Goal: Transaction & Acquisition: Purchase product/service

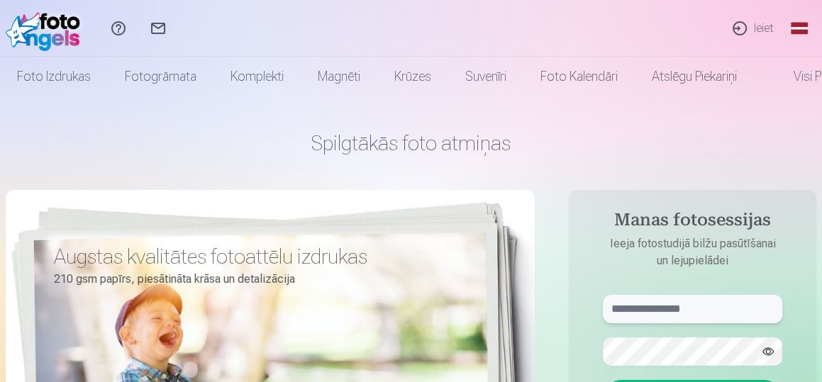
click at [651, 304] on input "text" at bounding box center [692, 309] width 179 height 28
paste input "**********"
type input "**********"
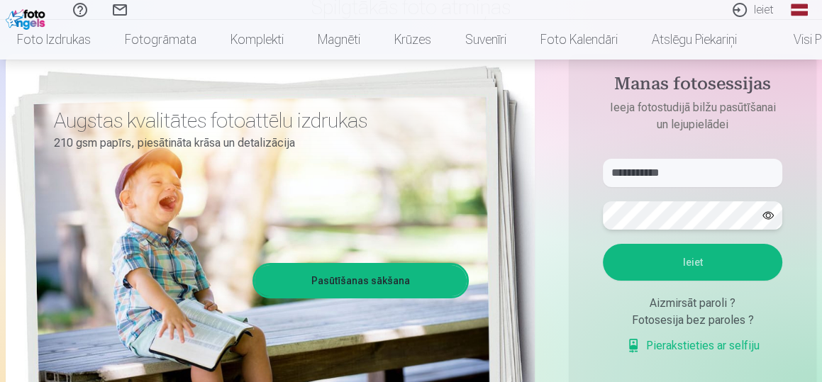
scroll to position [193, 0]
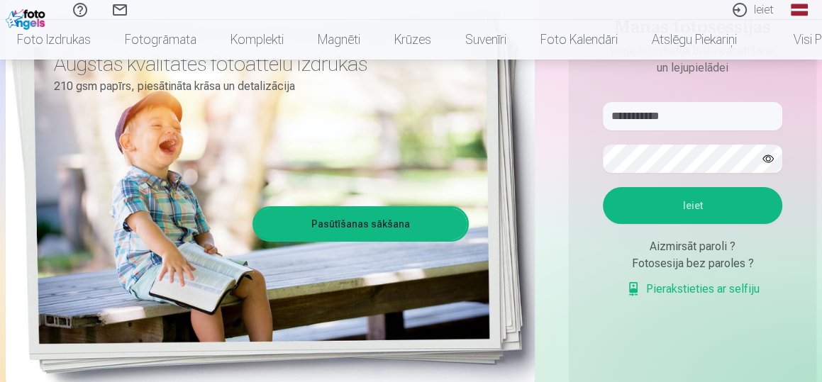
click at [686, 204] on button "Ieiet" at bounding box center [692, 205] width 179 height 37
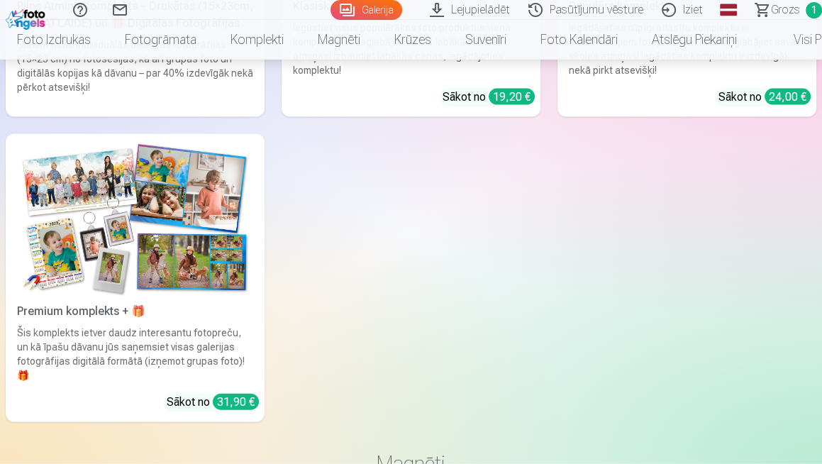
scroll to position [6075, 0]
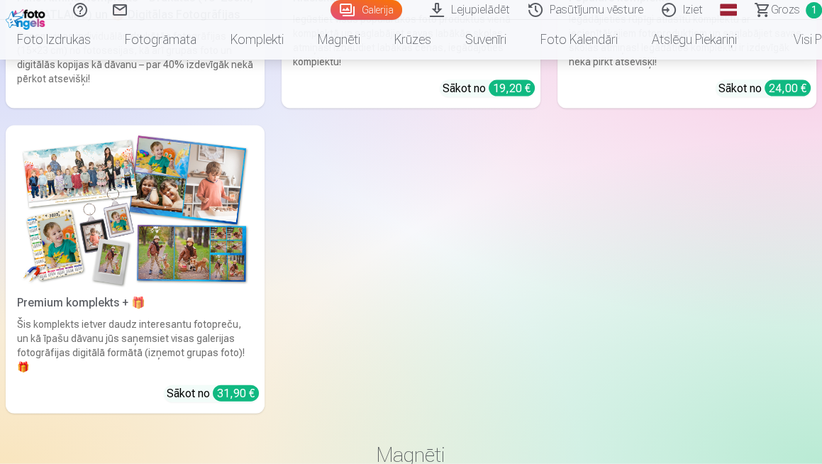
click at [176, 294] on div "Premium komplekts + 🎁" at bounding box center [134, 302] width 247 height 17
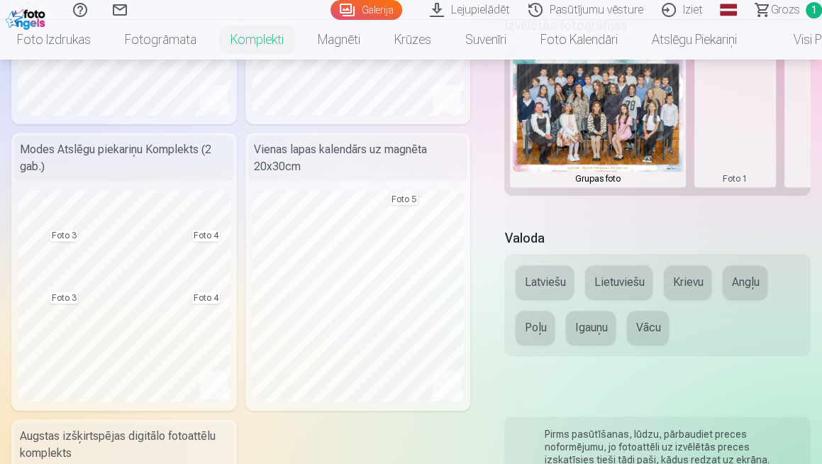
scroll to position [571, 0]
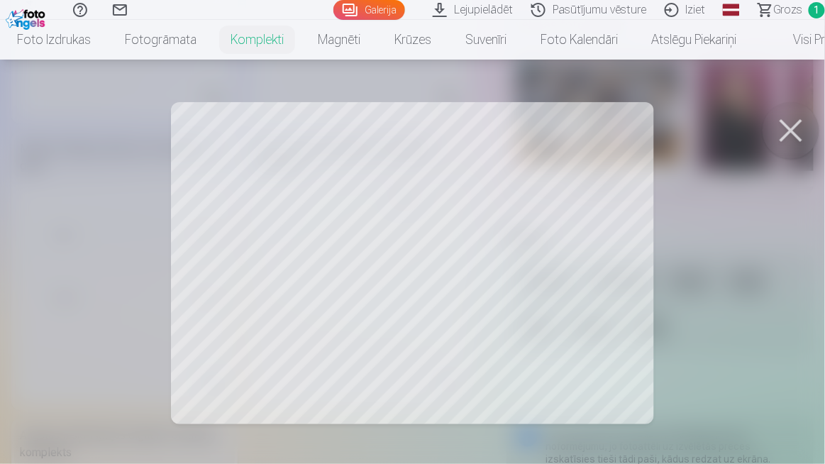
click at [791, 134] on button at bounding box center [790, 130] width 57 height 57
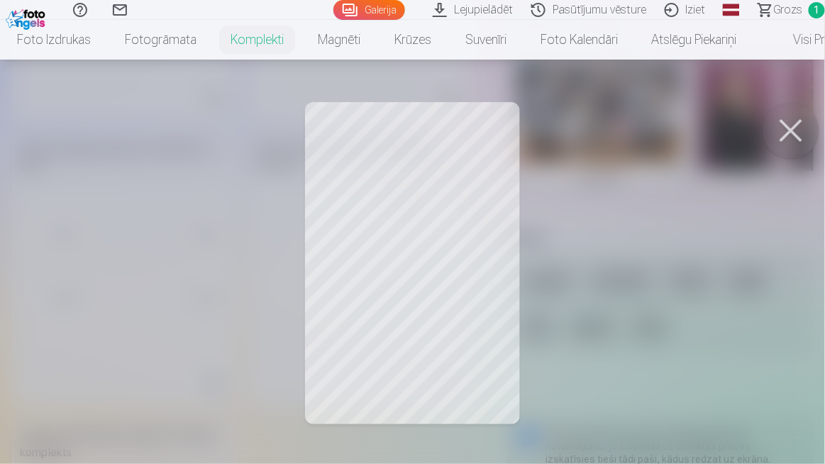
click at [789, 130] on button at bounding box center [790, 130] width 57 height 57
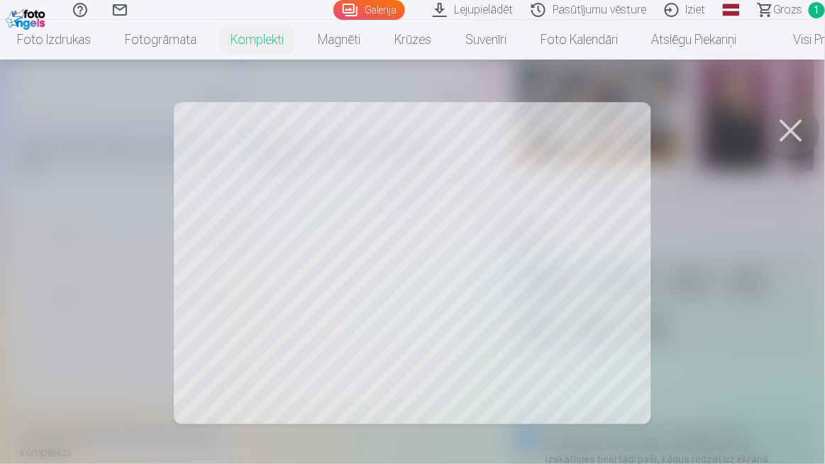
click at [797, 127] on button at bounding box center [790, 130] width 57 height 57
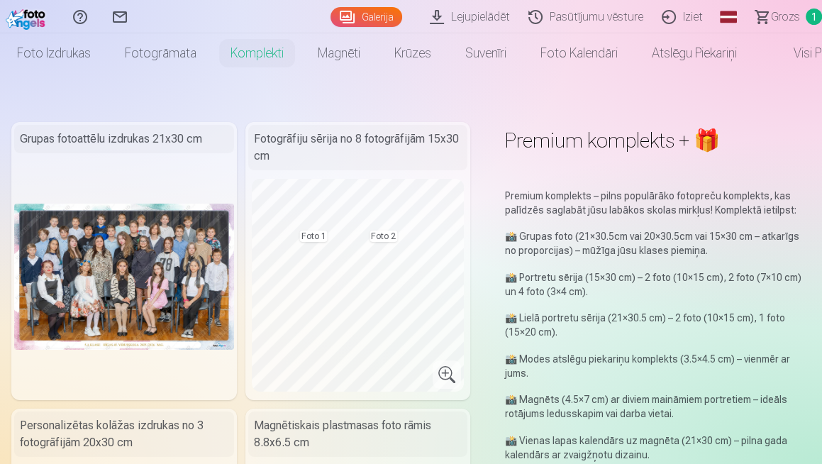
scroll to position [0, 0]
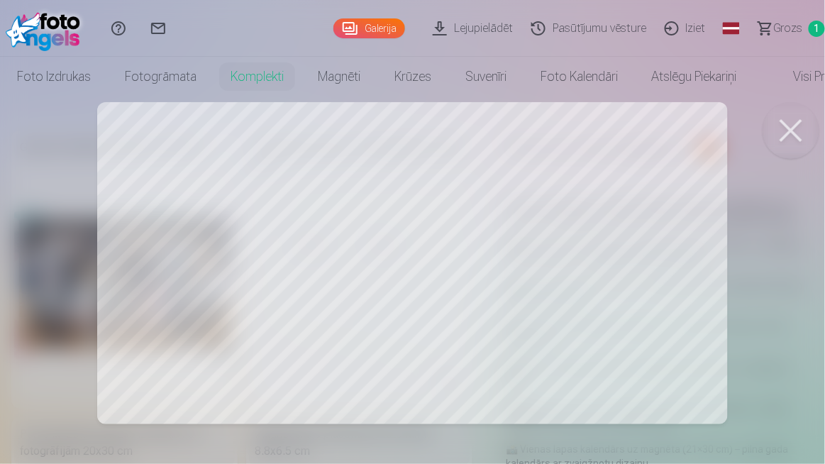
click at [805, 127] on button at bounding box center [790, 130] width 57 height 57
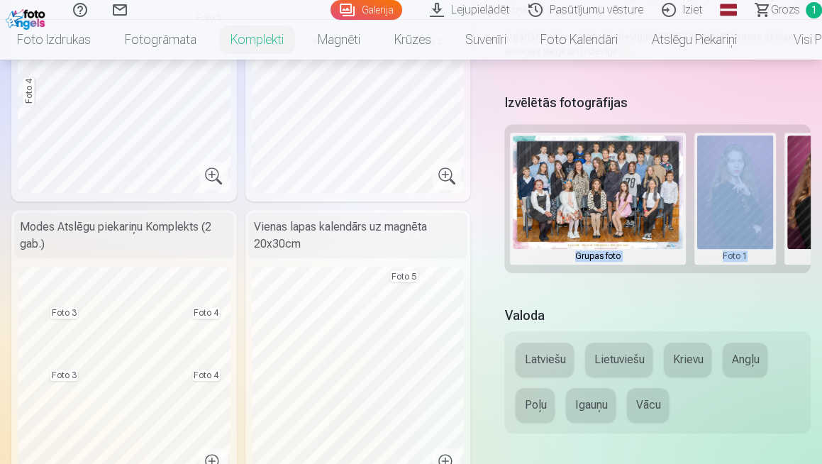
drag, startPoint x: 538, startPoint y: 271, endPoint x: 761, endPoint y: 289, distance: 224.0
click at [761, 289] on div "Izvēlētās fotogrāfijas Grupas foto Foto 1 Foto 2 Foto 3 Foto 4 Foto 5" at bounding box center [657, 189] width 306 height 199
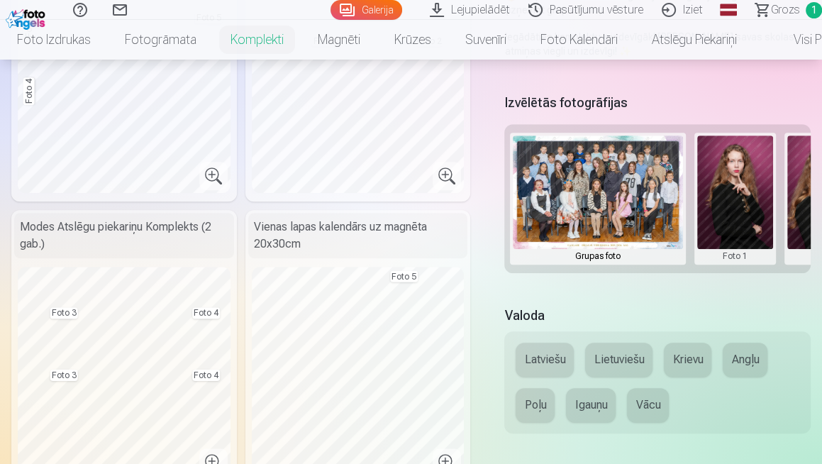
click at [740, 301] on div "Premium komplekts + 🎁 Premium komplekts – pilns populārāko fotopreču komplekts,…" at bounding box center [410, 344] width 799 height 1415
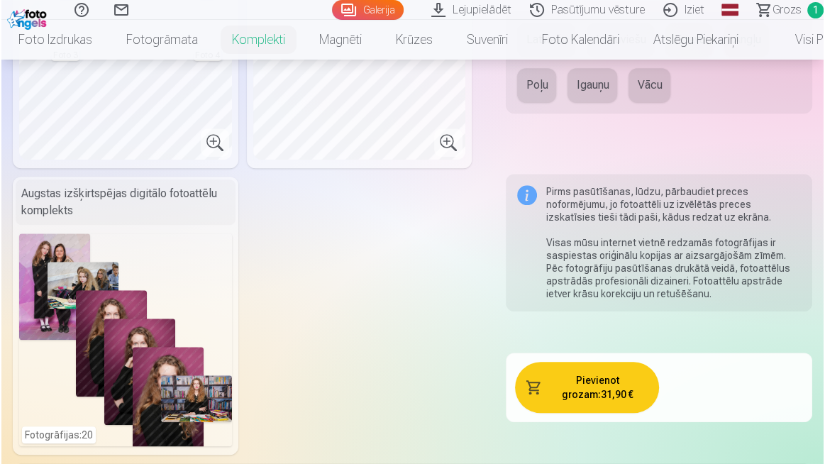
scroll to position [816, 0]
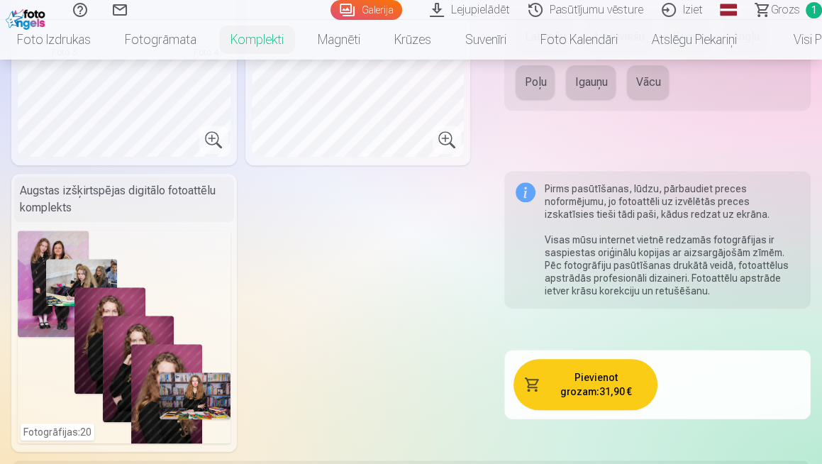
click at [140, 364] on div "Fotogrāfijas : 20" at bounding box center [124, 336] width 213 height 213
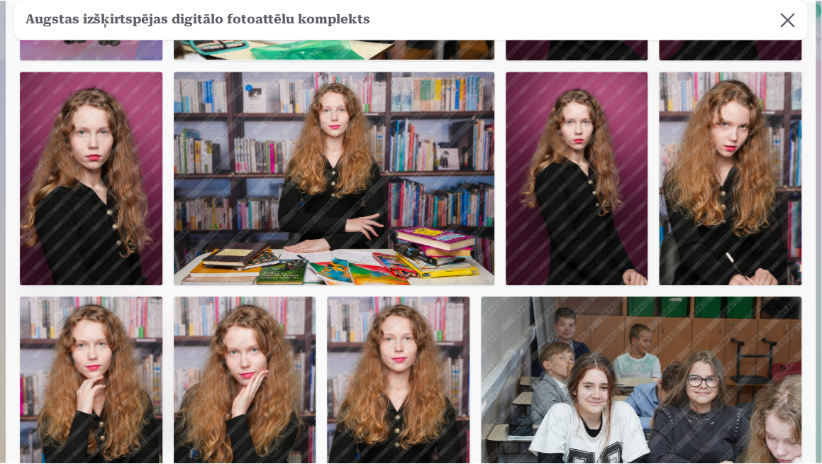
scroll to position [0, 0]
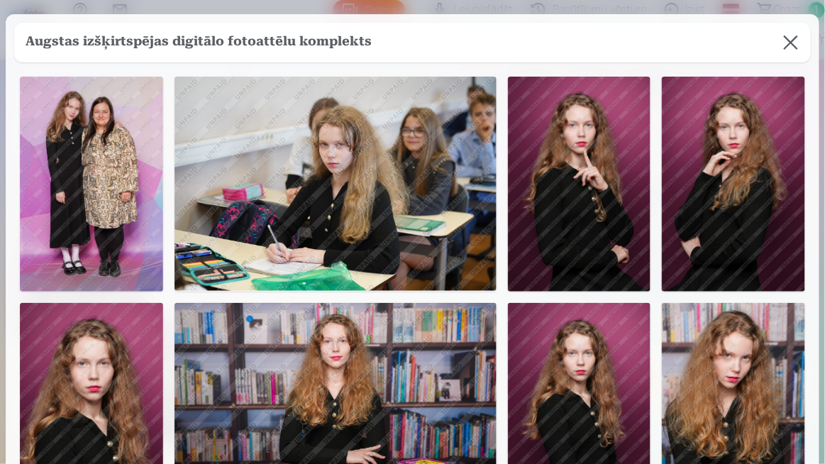
click at [790, 46] on button at bounding box center [791, 43] width 40 height 40
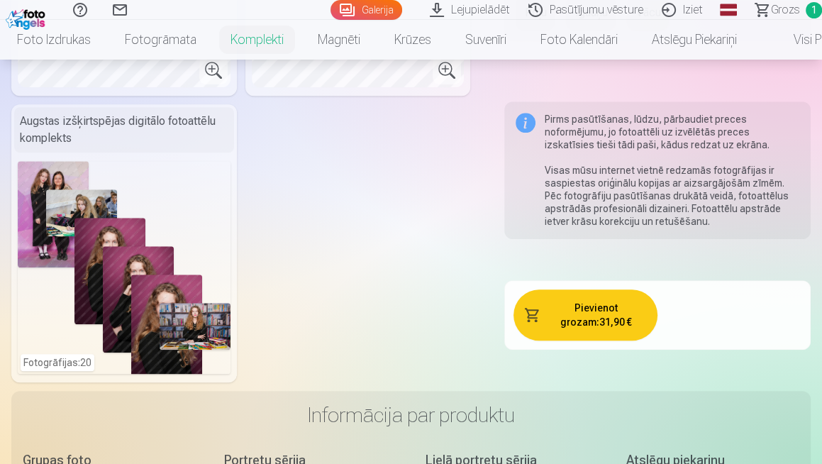
scroll to position [889, 0]
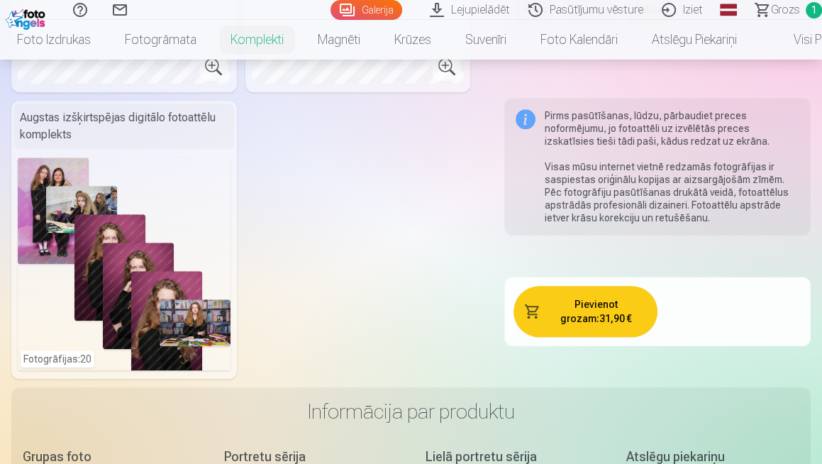
click at [594, 323] on button "Pievienot grozam : 31,90 €" at bounding box center [585, 311] width 144 height 51
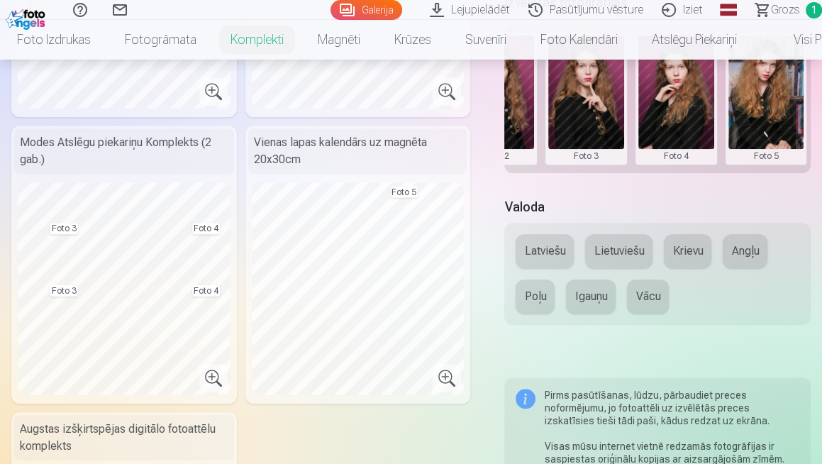
scroll to position [576, 0]
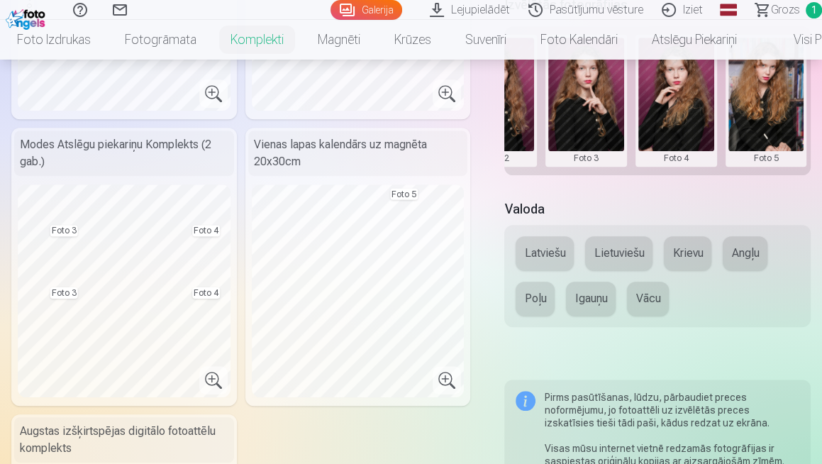
click at [548, 246] on button "Latviešu" at bounding box center [544, 253] width 58 height 34
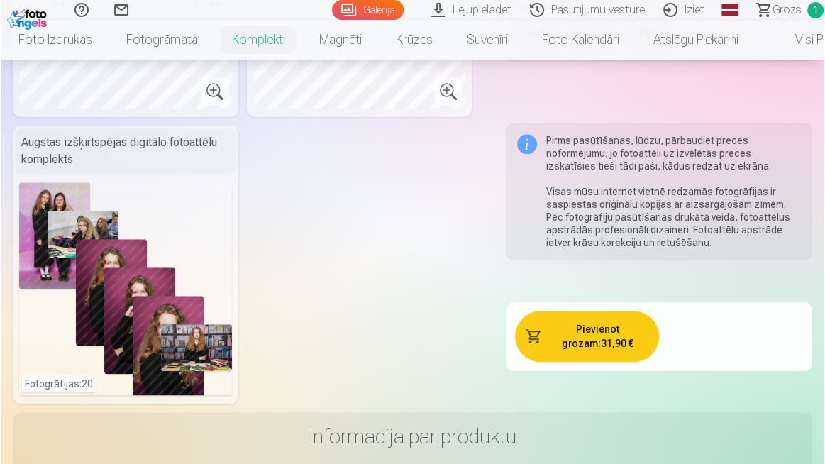
scroll to position [868, 0]
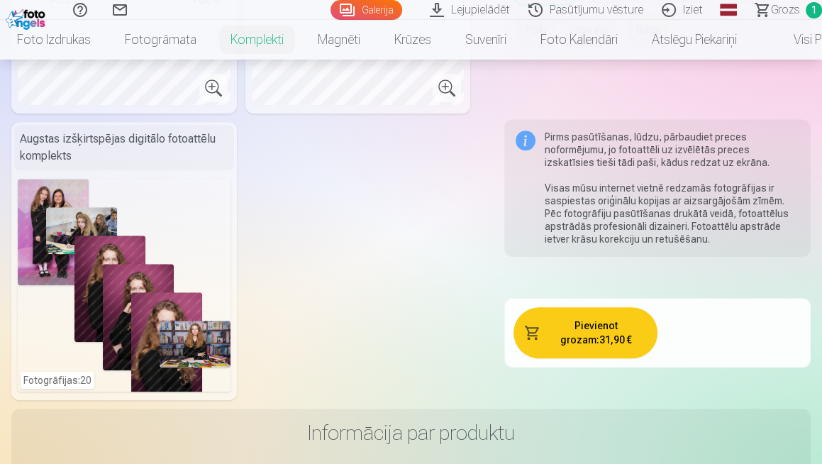
click at [568, 335] on button "Pievienot grozam : 31,90 €" at bounding box center [585, 332] width 144 height 51
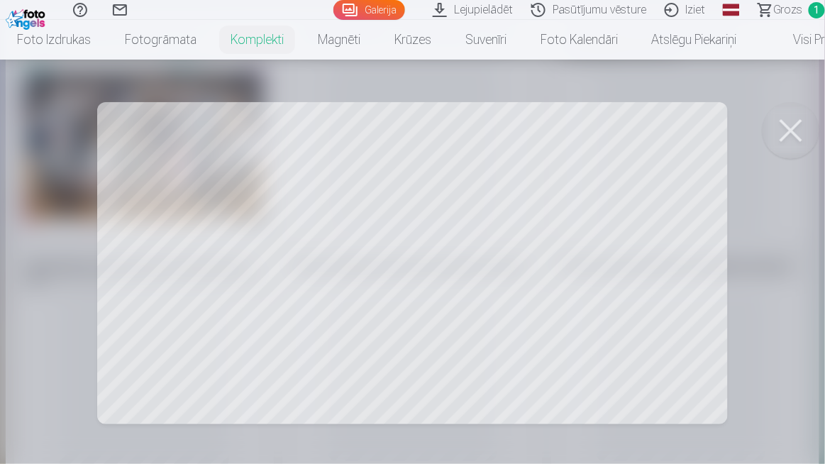
scroll to position [39, 0]
click at [786, 136] on button at bounding box center [790, 130] width 57 height 57
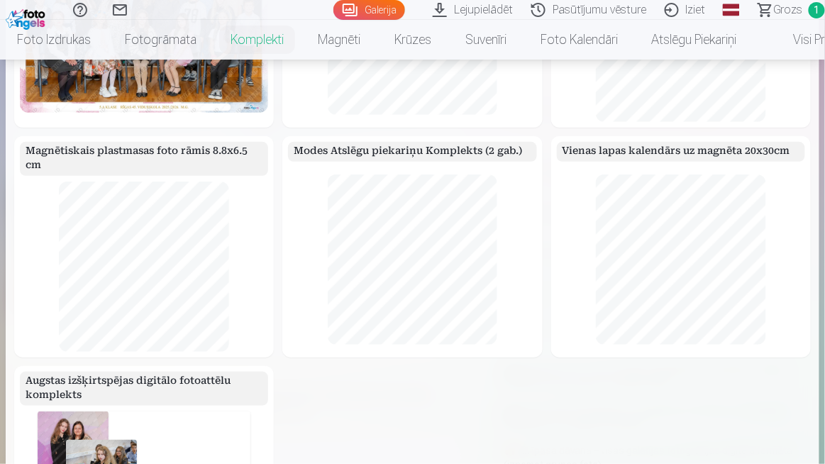
scroll to position [155, 0]
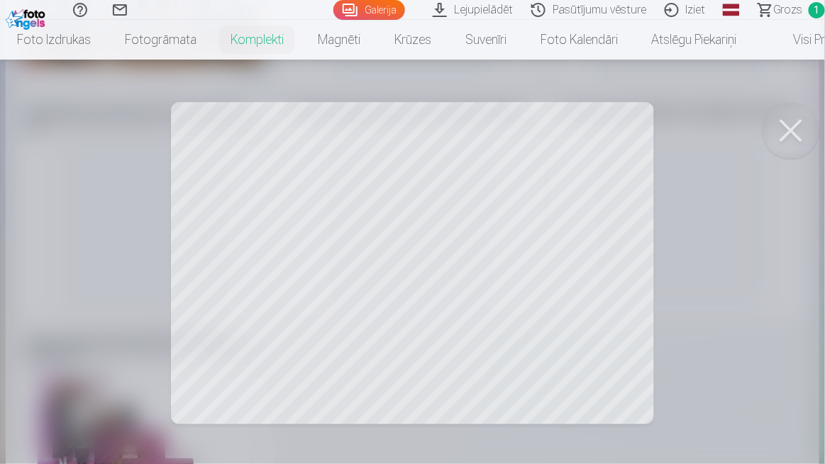
click at [785, 126] on button at bounding box center [790, 130] width 57 height 57
click at [791, 127] on button at bounding box center [790, 130] width 57 height 57
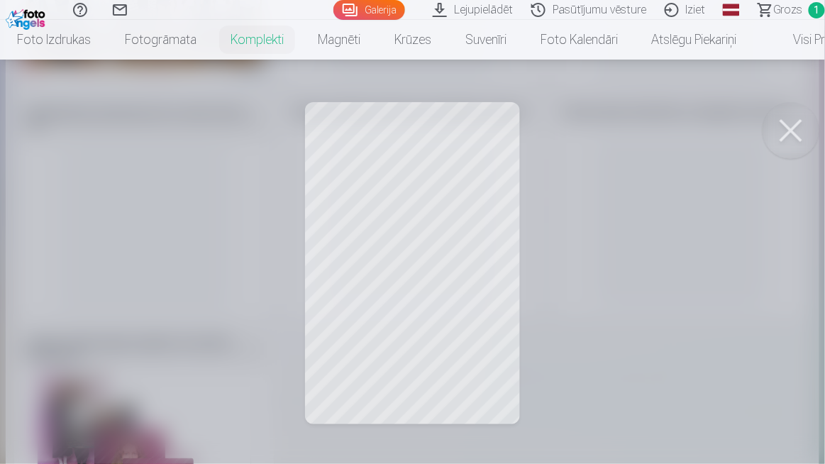
click at [462, 240] on div at bounding box center [412, 232] width 825 height 464
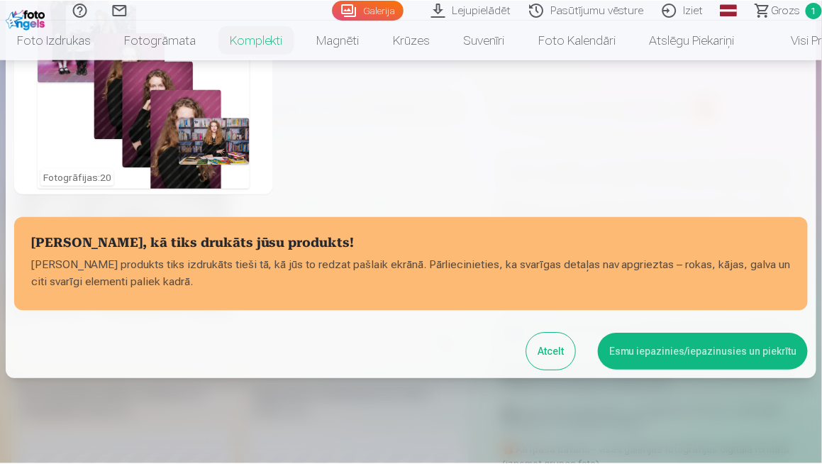
scroll to position [565, 0]
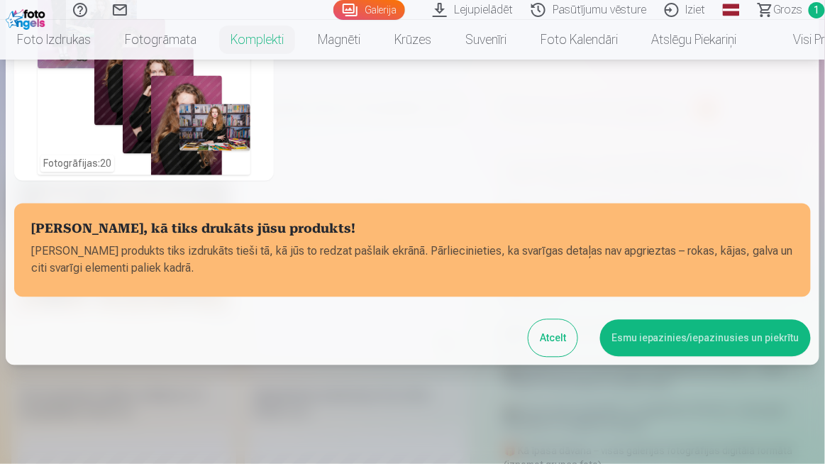
click at [657, 347] on button "Esmu iepazinies/iepazinusies un piekrītu" at bounding box center [705, 338] width 211 height 37
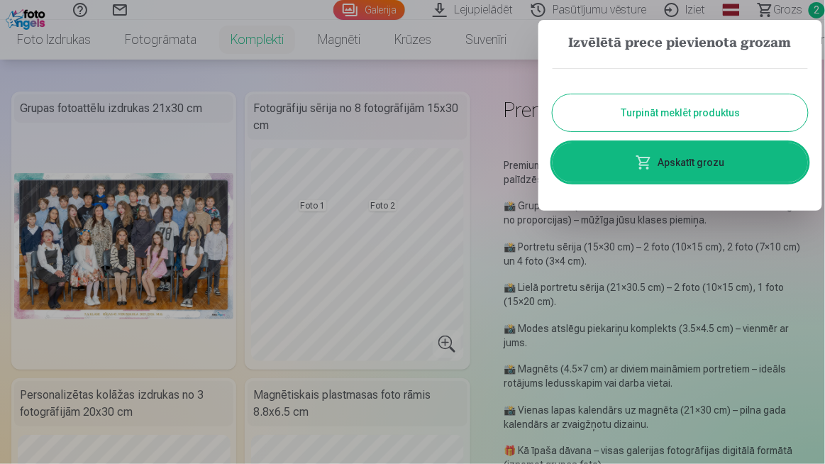
click at [703, 169] on link "Apskatīt grozu" at bounding box center [679, 163] width 255 height 40
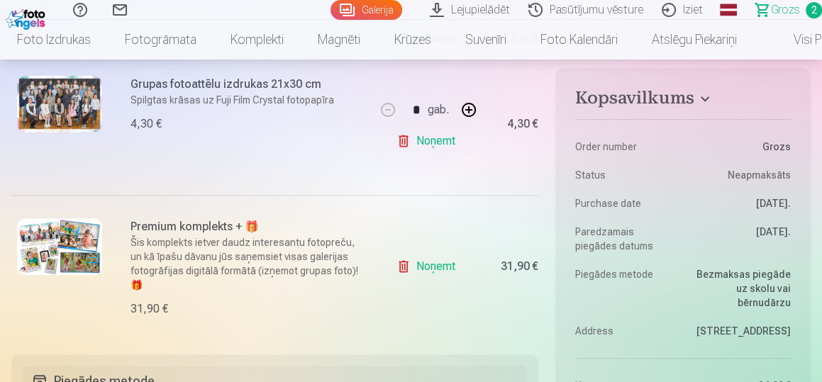
scroll to position [301, 0]
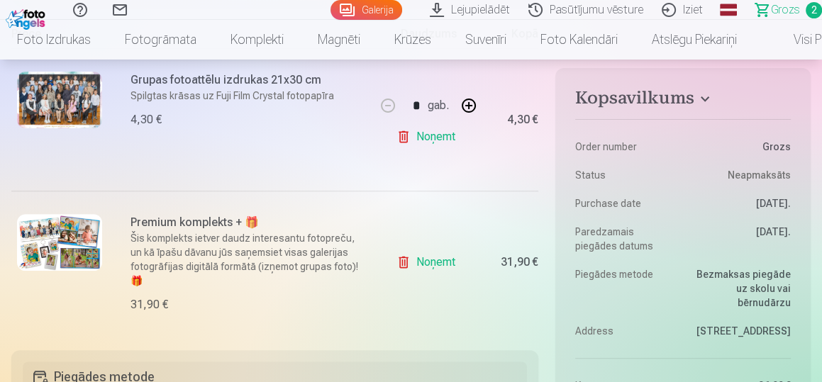
click at [432, 140] on link "Noņemt" at bounding box center [428, 137] width 65 height 28
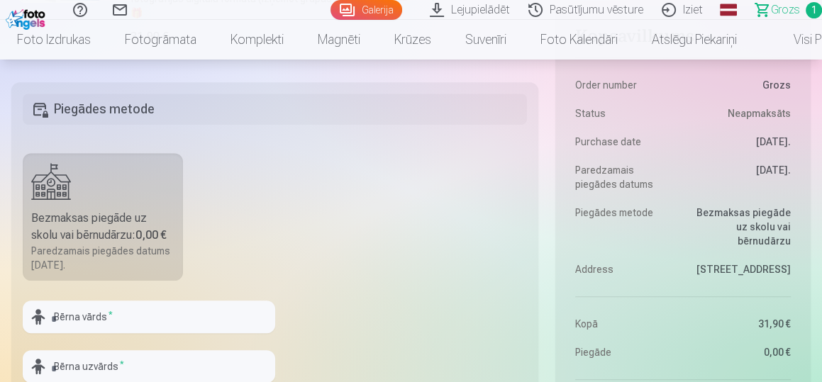
scroll to position [455, 0]
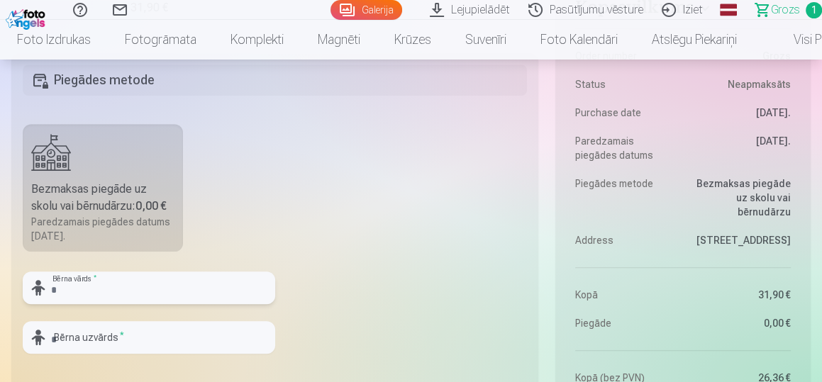
click at [175, 289] on input "text" at bounding box center [149, 288] width 252 height 33
type input "******"
click at [161, 332] on input "text" at bounding box center [149, 337] width 252 height 33
type input "*******"
click at [352, 130] on fieldset "Piegādes metode Bezmaksas piegāde uz skolu vai bērnudārzu : 0,00 € Paredzamais …" at bounding box center [274, 221] width 527 height 337
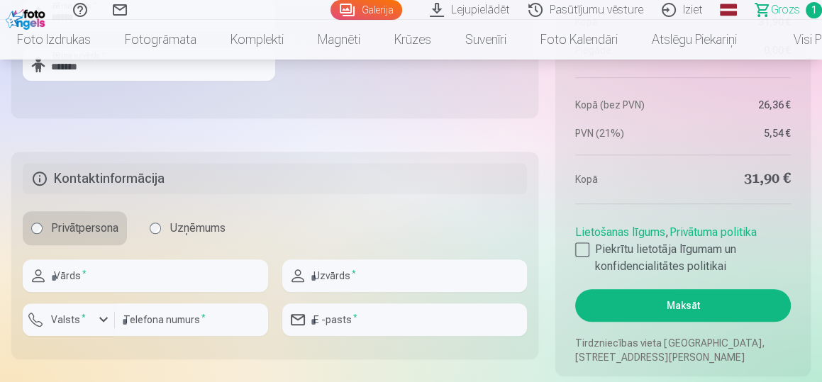
scroll to position [735, 0]
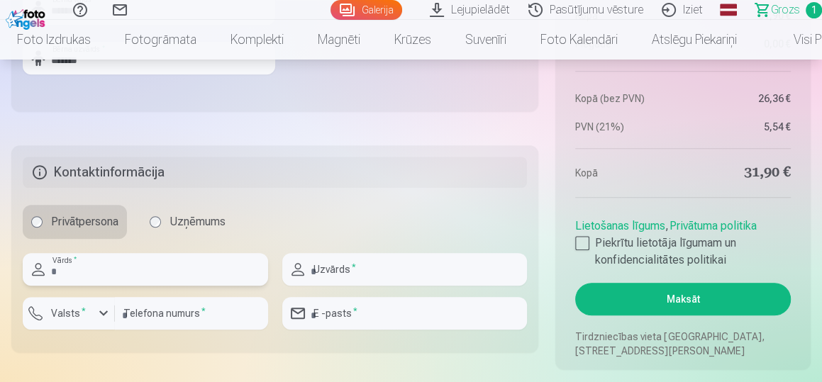
click at [197, 263] on input "text" at bounding box center [145, 269] width 245 height 33
type input "*******"
type input "********"
type input "**********"
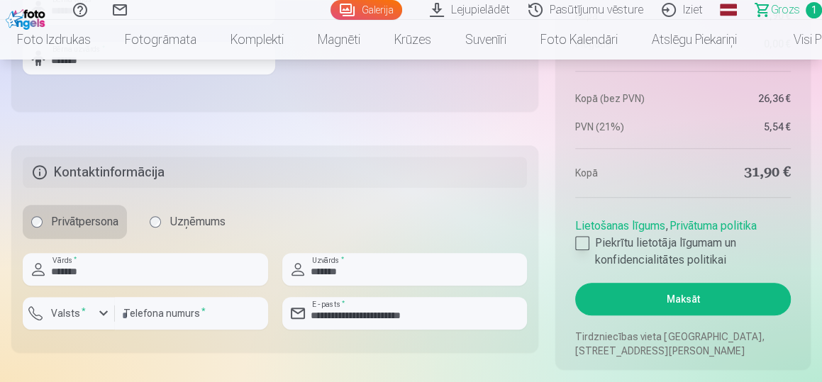
click at [583, 246] on div at bounding box center [582, 243] width 14 height 14
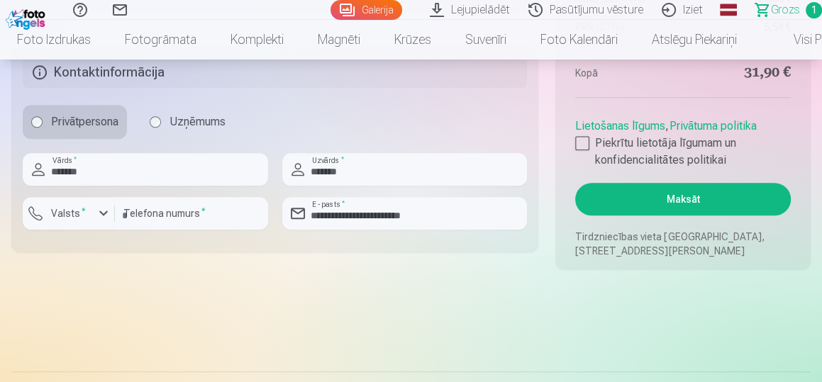
scroll to position [859, 0]
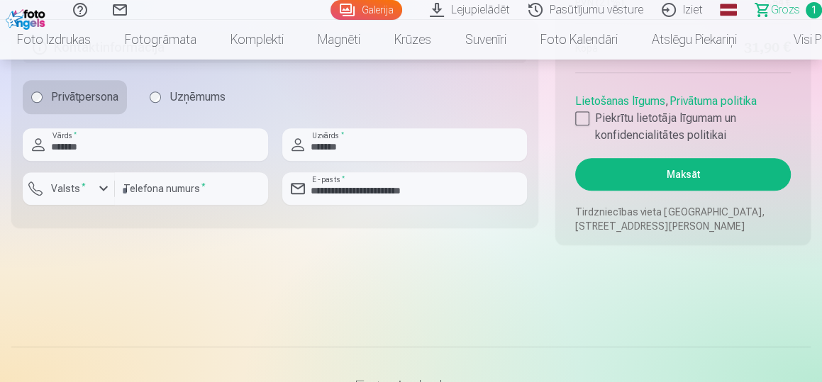
click at [653, 174] on button "Maksāt" at bounding box center [683, 174] width 216 height 33
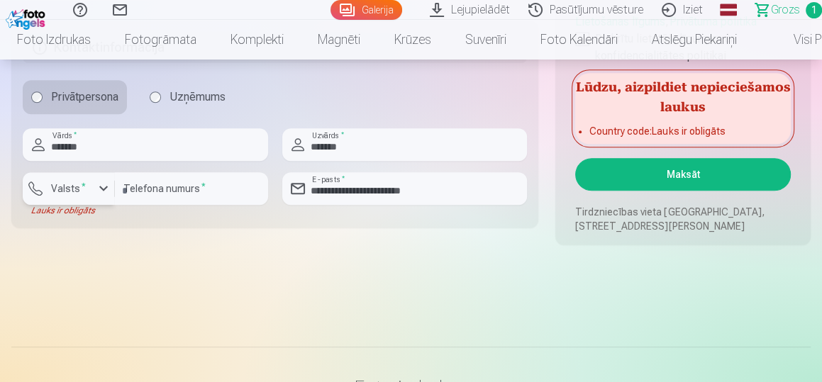
click at [104, 191] on div "button" at bounding box center [103, 188] width 17 height 17
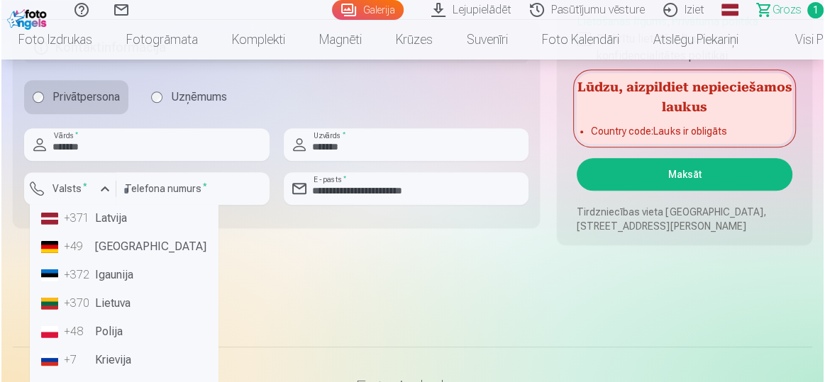
scroll to position [36, 0]
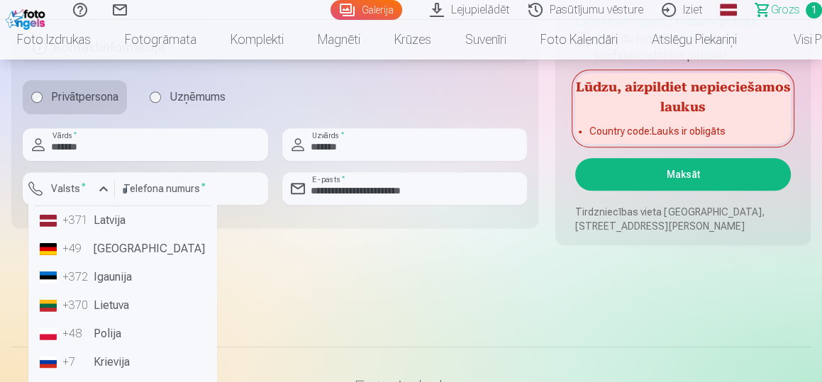
click at [137, 223] on li "+371 Latvija" at bounding box center [122, 220] width 177 height 28
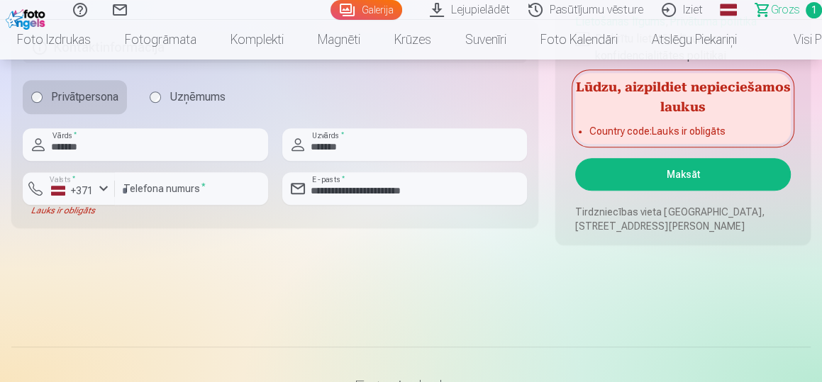
click at [678, 176] on button "Maksāt" at bounding box center [683, 174] width 216 height 33
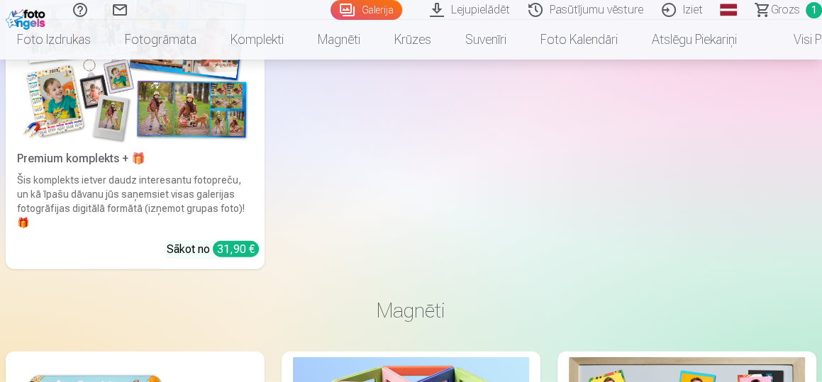
scroll to position [6205, 0]
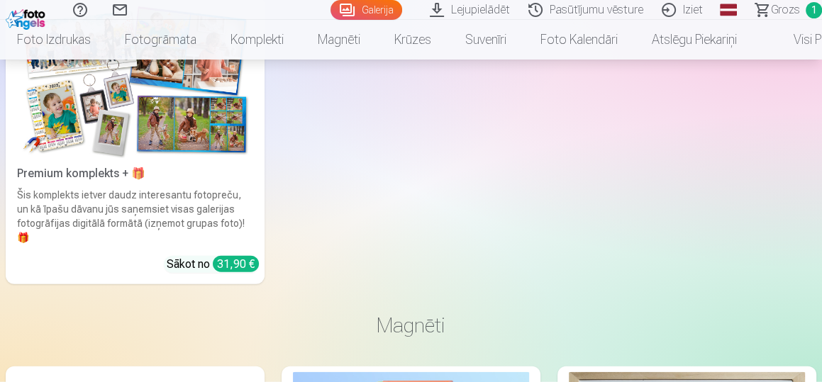
click at [182, 188] on div "Šis komplekts ietver daudz interesantu fotopreču, un kā īpašu dāvanu jūs saņems…" at bounding box center [134, 216] width 247 height 57
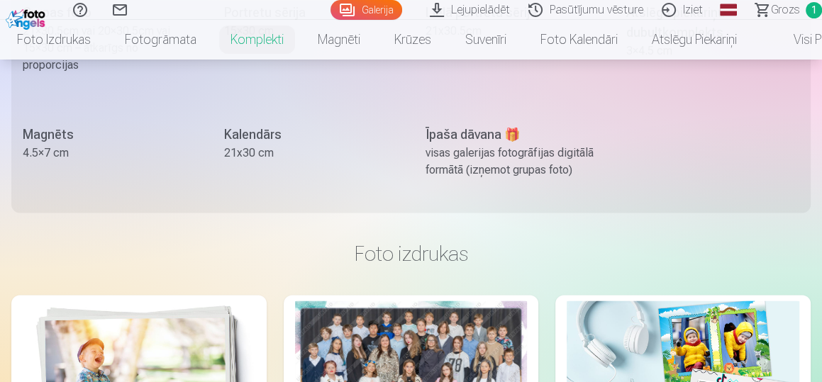
scroll to position [1349, 0]
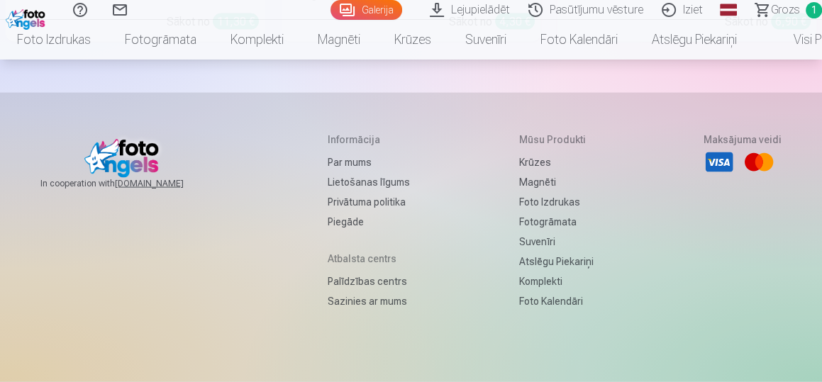
scroll to position [9838, 0]
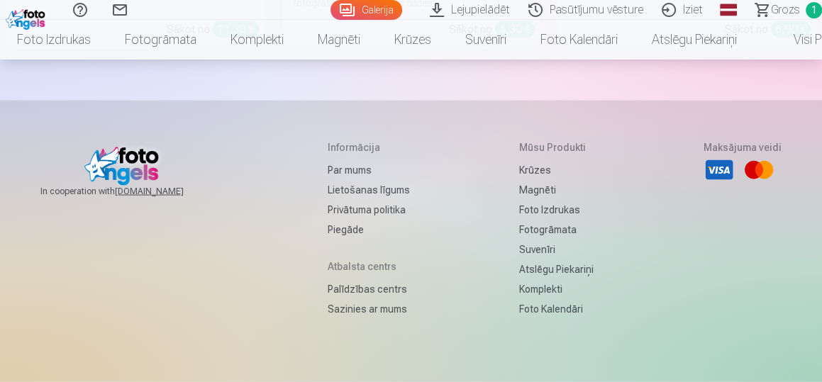
click at [332, 220] on link "Piegāde" at bounding box center [369, 230] width 82 height 20
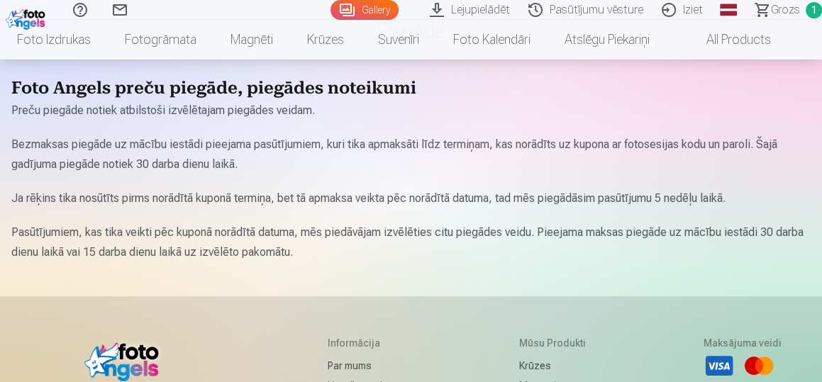
scroll to position [111, 0]
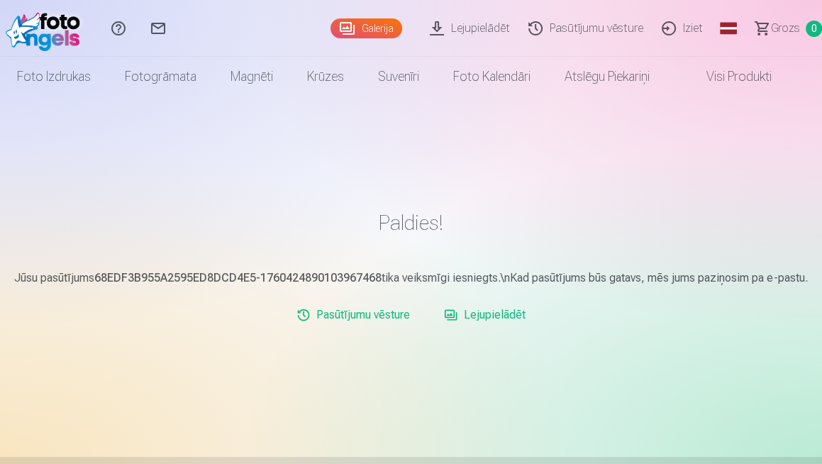
click at [513, 329] on link "Lejupielādēt" at bounding box center [484, 315] width 93 height 28
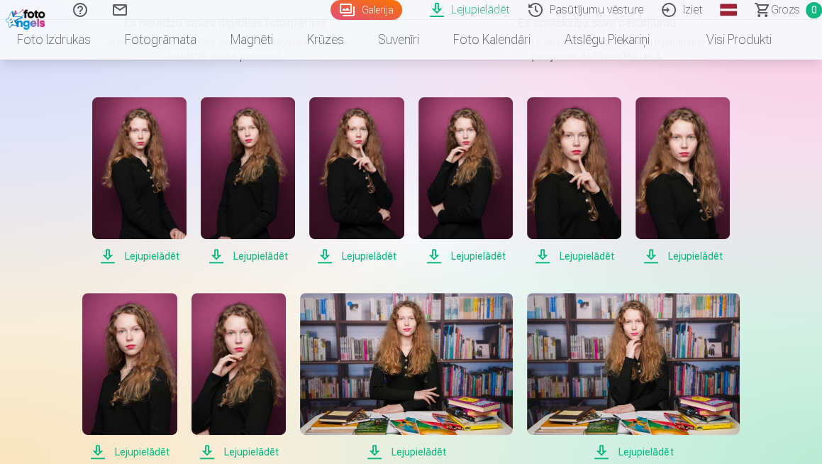
scroll to position [257, 0]
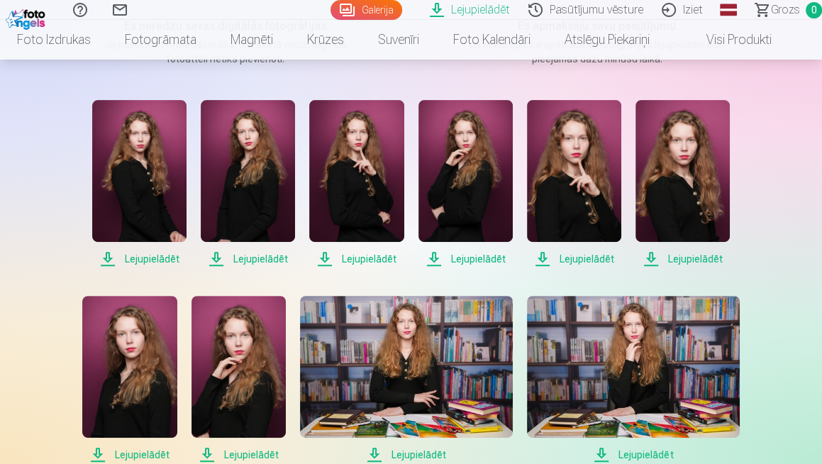
click at [157, 257] on span "Lejupielādēt" at bounding box center [139, 258] width 94 height 17
click at [264, 257] on span "Lejupielādēt" at bounding box center [248, 258] width 94 height 17
click at [380, 259] on span "Lejupielādēt" at bounding box center [356, 258] width 94 height 17
click at [476, 260] on span "Lejupielādēt" at bounding box center [465, 258] width 94 height 17
click at [584, 261] on span "Lejupielādēt" at bounding box center [574, 258] width 94 height 17
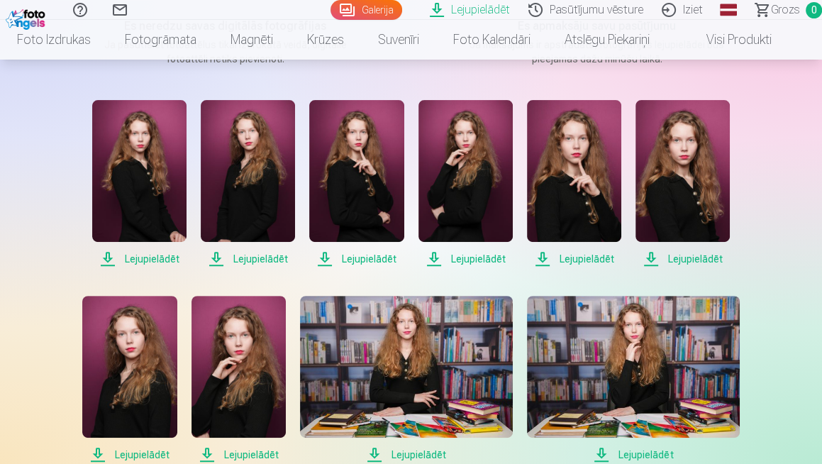
click at [708, 259] on span "Lejupielādēt" at bounding box center [682, 258] width 94 height 17
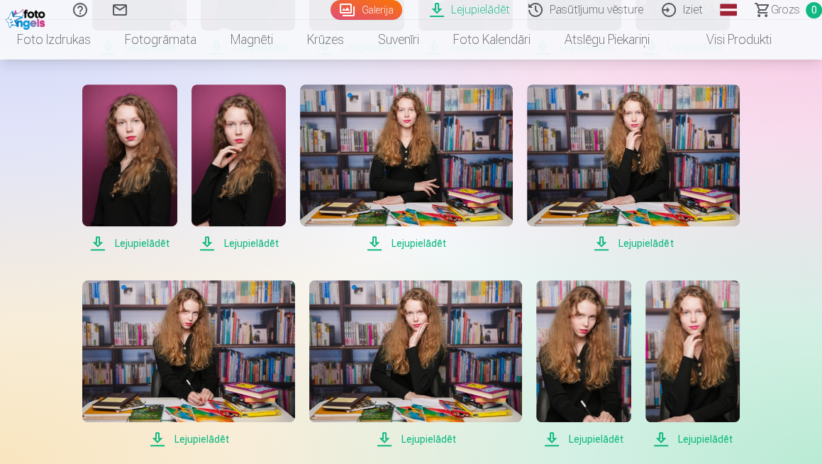
scroll to position [472, 0]
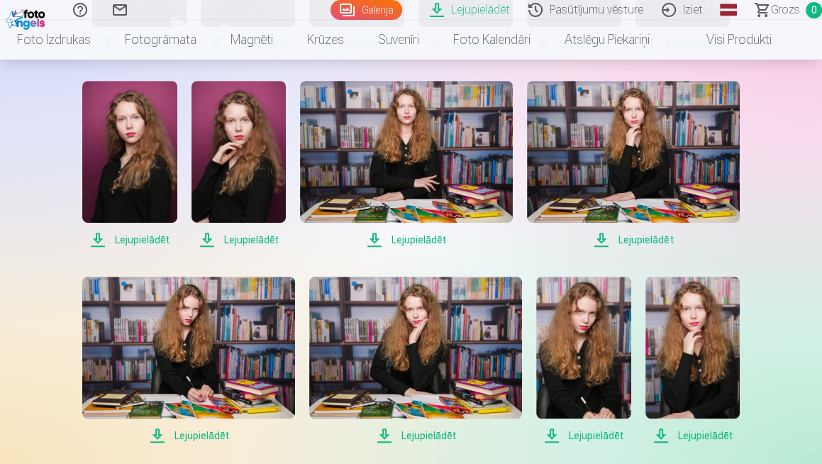
click at [137, 240] on span "Lejupielādēt" at bounding box center [129, 239] width 94 height 17
click at [272, 238] on span "Lejupielādēt" at bounding box center [238, 239] width 94 height 17
click at [425, 241] on span "Lejupielādēt" at bounding box center [406, 239] width 213 height 17
click at [664, 234] on span "Lejupielādēt" at bounding box center [633, 239] width 213 height 17
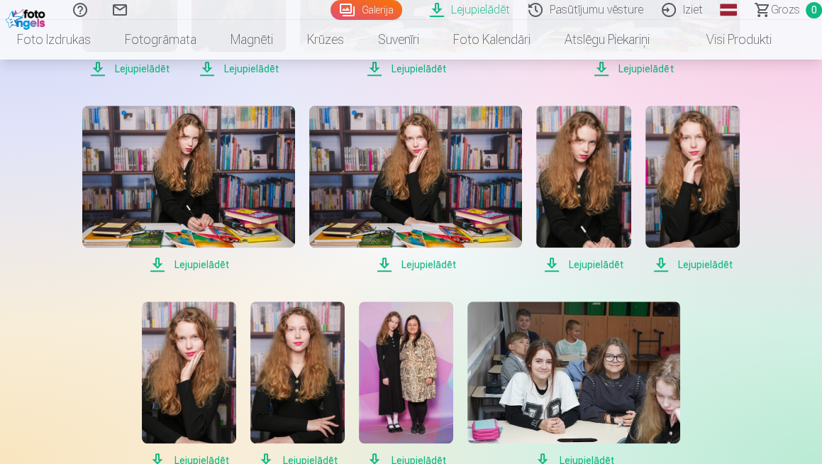
scroll to position [644, 0]
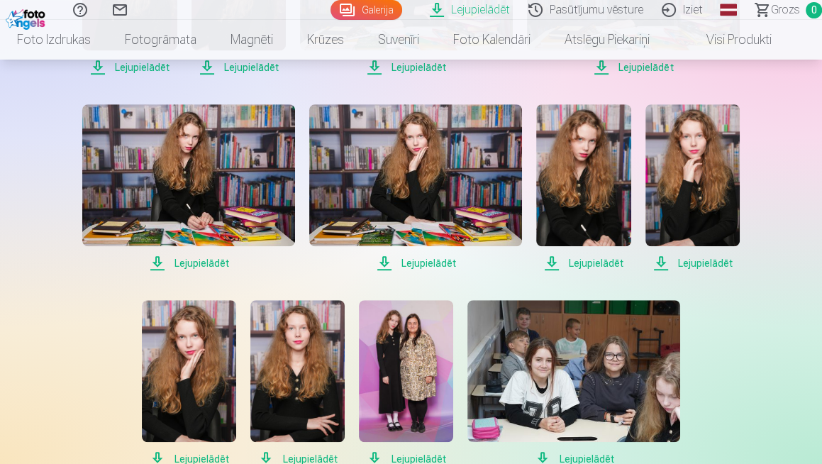
click at [216, 259] on span "Lejupielādēt" at bounding box center [188, 263] width 213 height 17
click at [428, 264] on span "Lejupielādēt" at bounding box center [415, 263] width 213 height 17
click at [611, 263] on span "Lejupielādēt" at bounding box center [583, 263] width 94 height 17
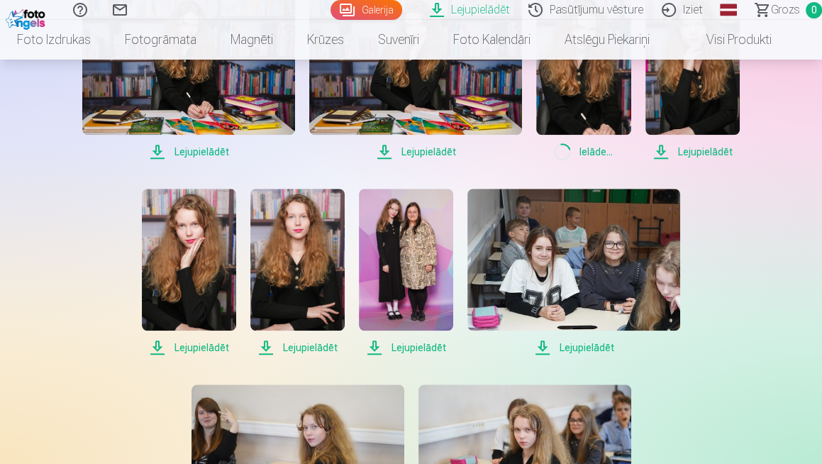
scroll to position [764, 0]
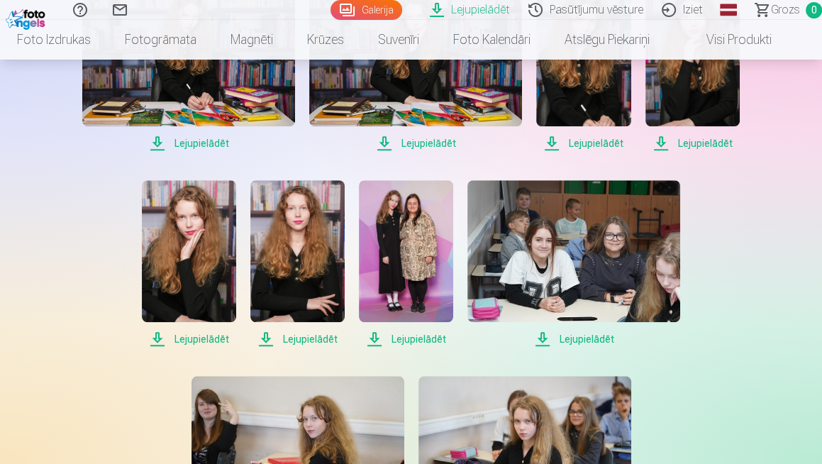
click at [718, 143] on span "Lejupielādēt" at bounding box center [692, 143] width 94 height 17
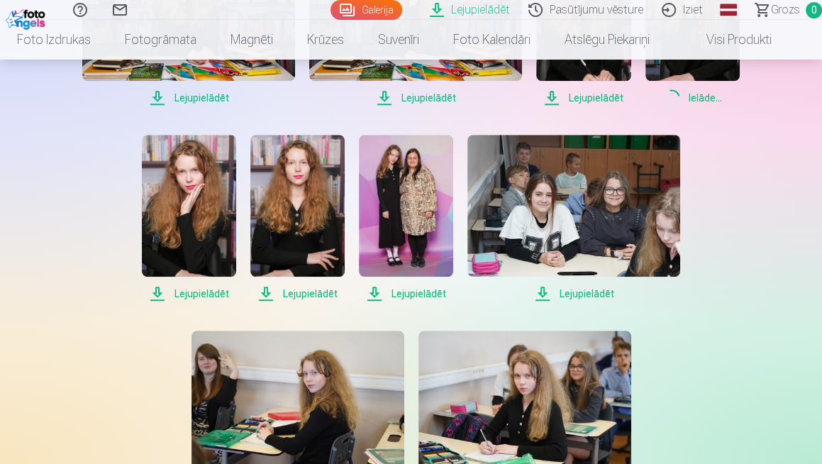
scroll to position [842, 0]
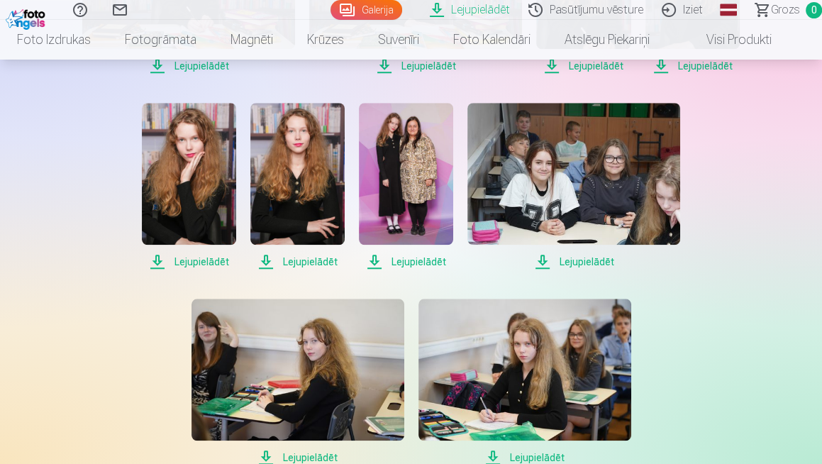
click at [191, 260] on span "Lejupielādēt" at bounding box center [189, 261] width 94 height 17
click at [319, 263] on span "Lejupielādēt" at bounding box center [297, 261] width 94 height 17
click at [410, 263] on span "Lejupielādēt" at bounding box center [406, 261] width 94 height 17
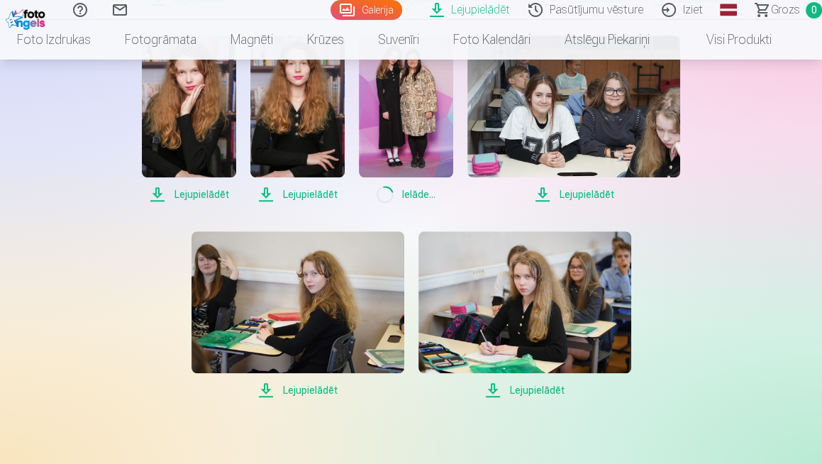
scroll to position [910, 0]
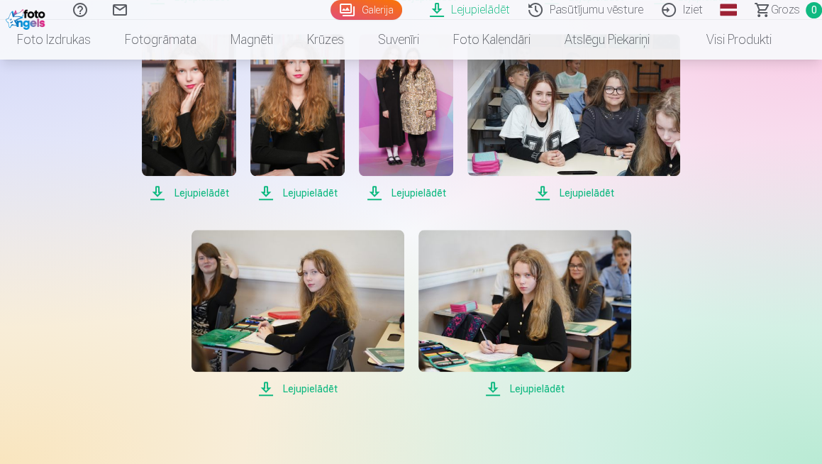
click at [601, 195] on span "Lejupielādēt" at bounding box center [573, 192] width 213 height 17
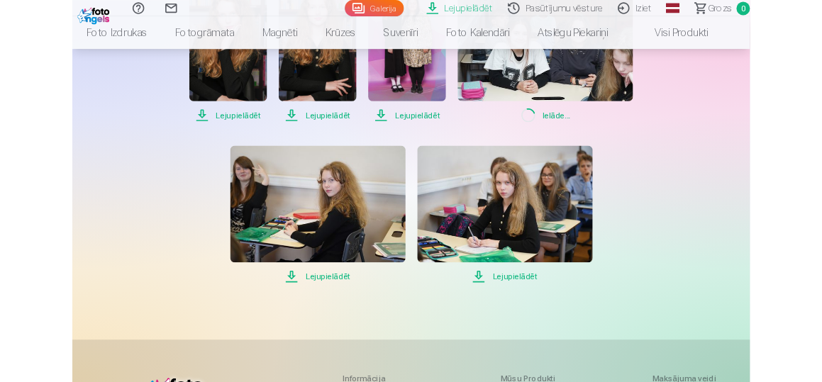
scroll to position [966, 0]
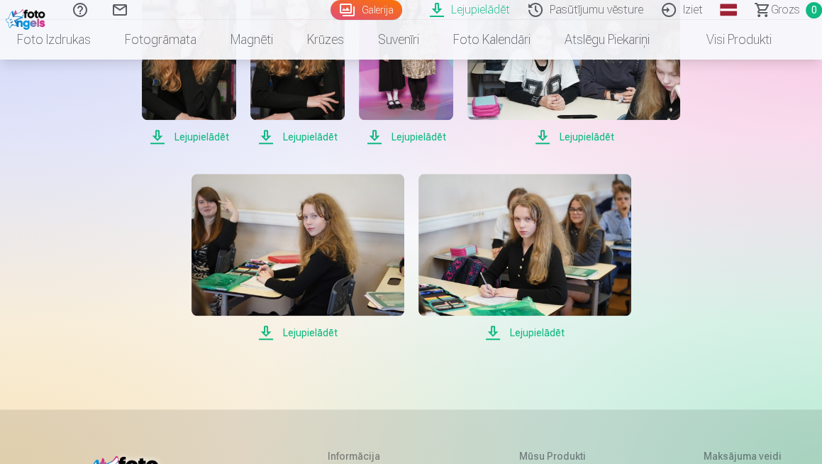
click at [306, 331] on span "Lejupielādēt" at bounding box center [297, 332] width 213 height 17
click at [551, 333] on span "Lejupielādēt" at bounding box center [524, 332] width 213 height 17
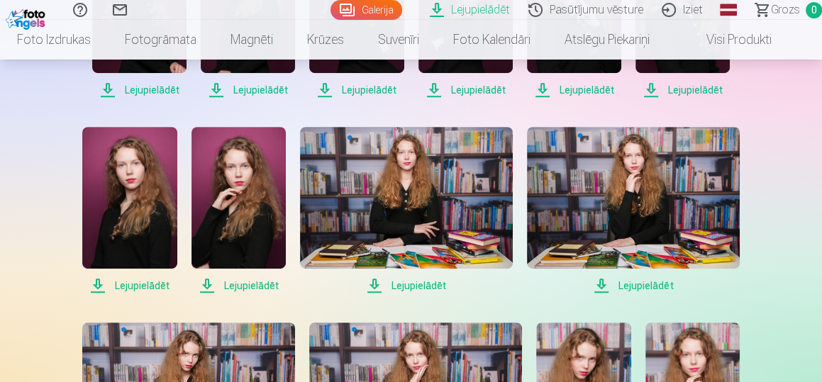
scroll to position [0, 0]
